Goal: Navigation & Orientation: Find specific page/section

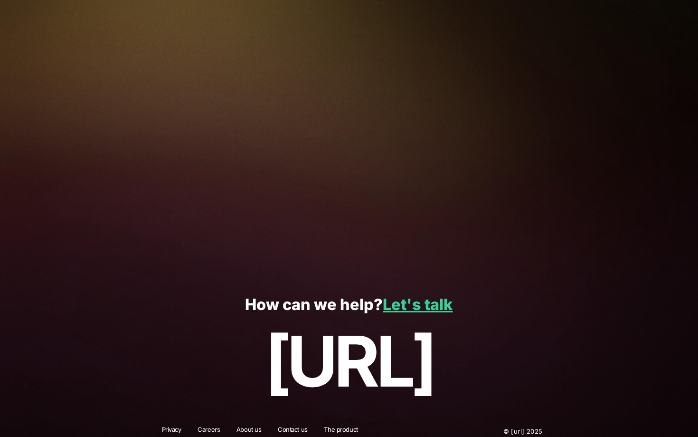
scroll to position [1916, 0]
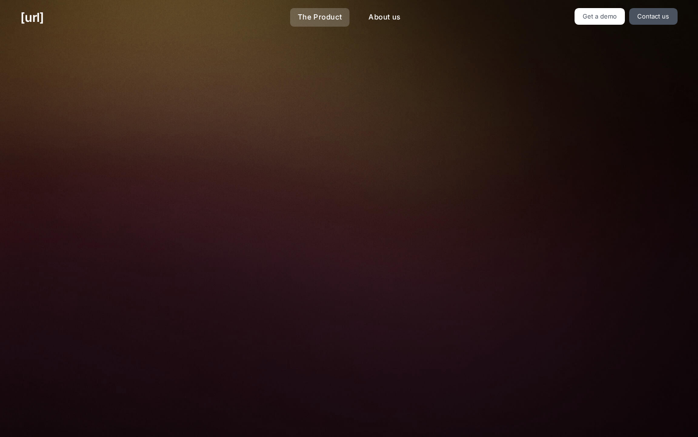
click at [319, 18] on link "The Product" at bounding box center [320, 17] width 60 height 19
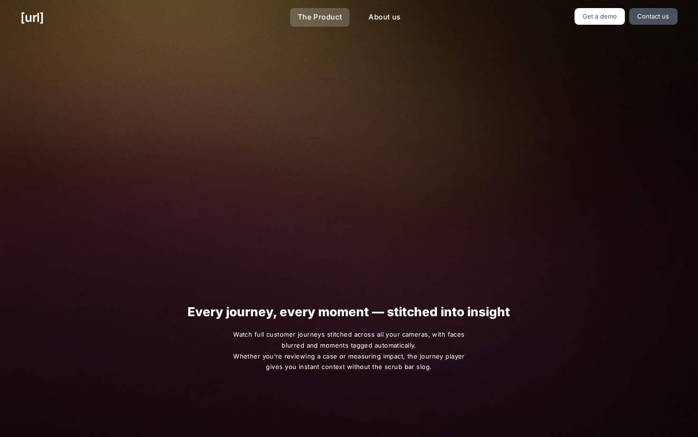
click at [319, 18] on link "The Product" at bounding box center [320, 17] width 60 height 19
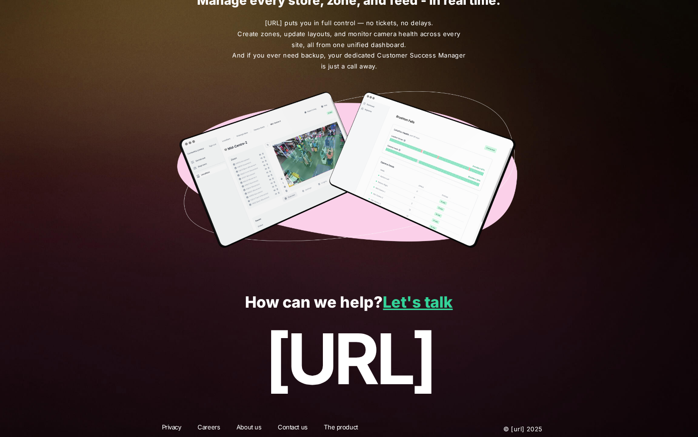
scroll to position [1606, 0]
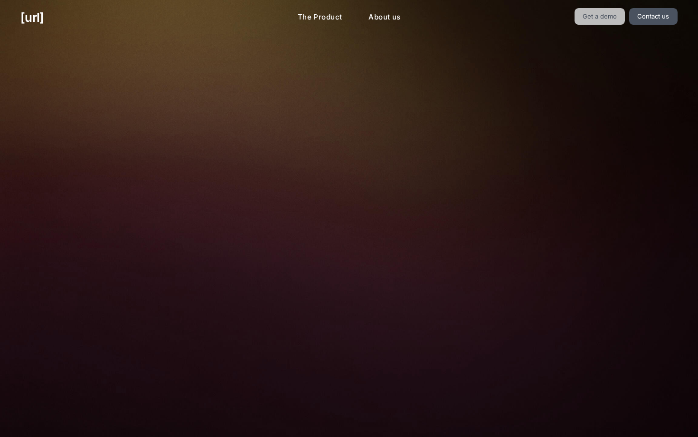
click at [596, 18] on link "Get a demo" at bounding box center [600, 16] width 51 height 17
click at [591, 18] on link "Get a demo" at bounding box center [600, 16] width 51 height 17
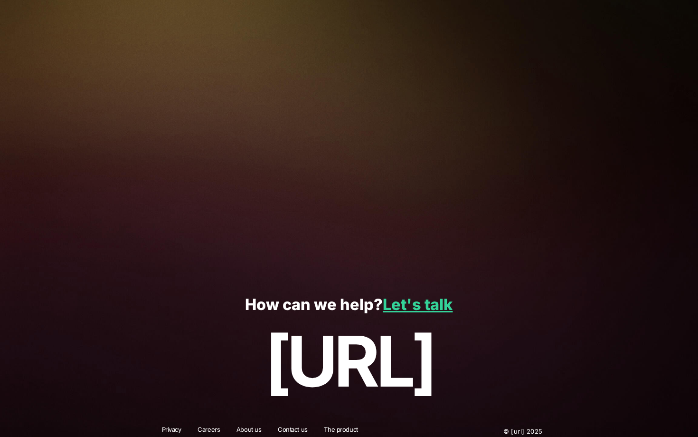
scroll to position [1916, 0]
